Goal: Obtain resource: Obtain resource

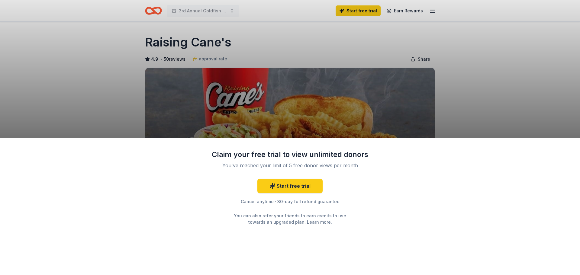
click at [325, 132] on div "Claim your free trial to view unlimited donors You've reached your limit of 5 f…" at bounding box center [290, 137] width 580 height 275
drag, startPoint x: 316, startPoint y: 165, endPoint x: 375, endPoint y: 165, distance: 59.2
click at [375, 165] on div "Claim your free trial to view unlimited donors You've reached your limit of 5 f…" at bounding box center [290, 207] width 580 height 138
click at [518, 110] on div "Claim your free trial to view unlimited donors You've reached your limit of 5 f…" at bounding box center [290, 137] width 580 height 275
click at [341, 42] on div "Claim your free trial to view unlimited donors You've reached your limit of 5 f…" at bounding box center [290, 137] width 580 height 275
